Goal: Find specific page/section: Find specific page/section

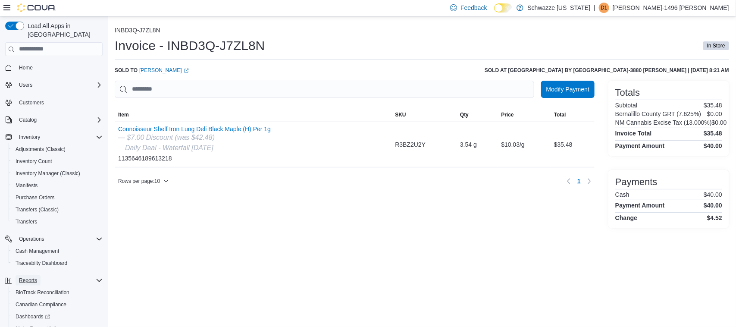
click at [37, 277] on span "Reports" at bounding box center [28, 280] width 18 height 7
click at [30, 277] on span "Reports" at bounding box center [28, 280] width 18 height 7
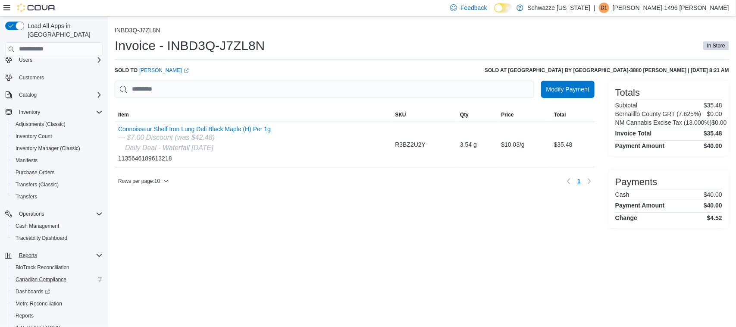
scroll to position [49, 0]
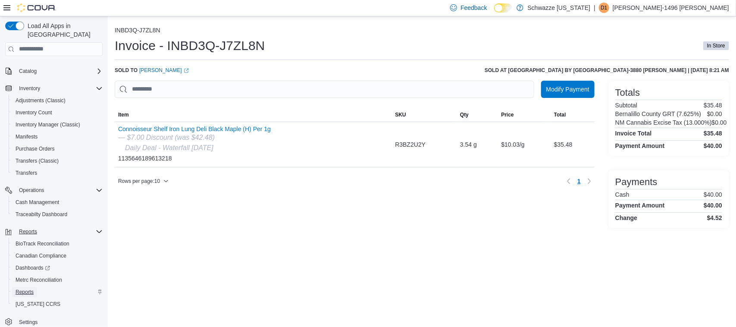
click at [25, 289] on span "Reports" at bounding box center [25, 292] width 18 height 7
